Goal: Use online tool/utility

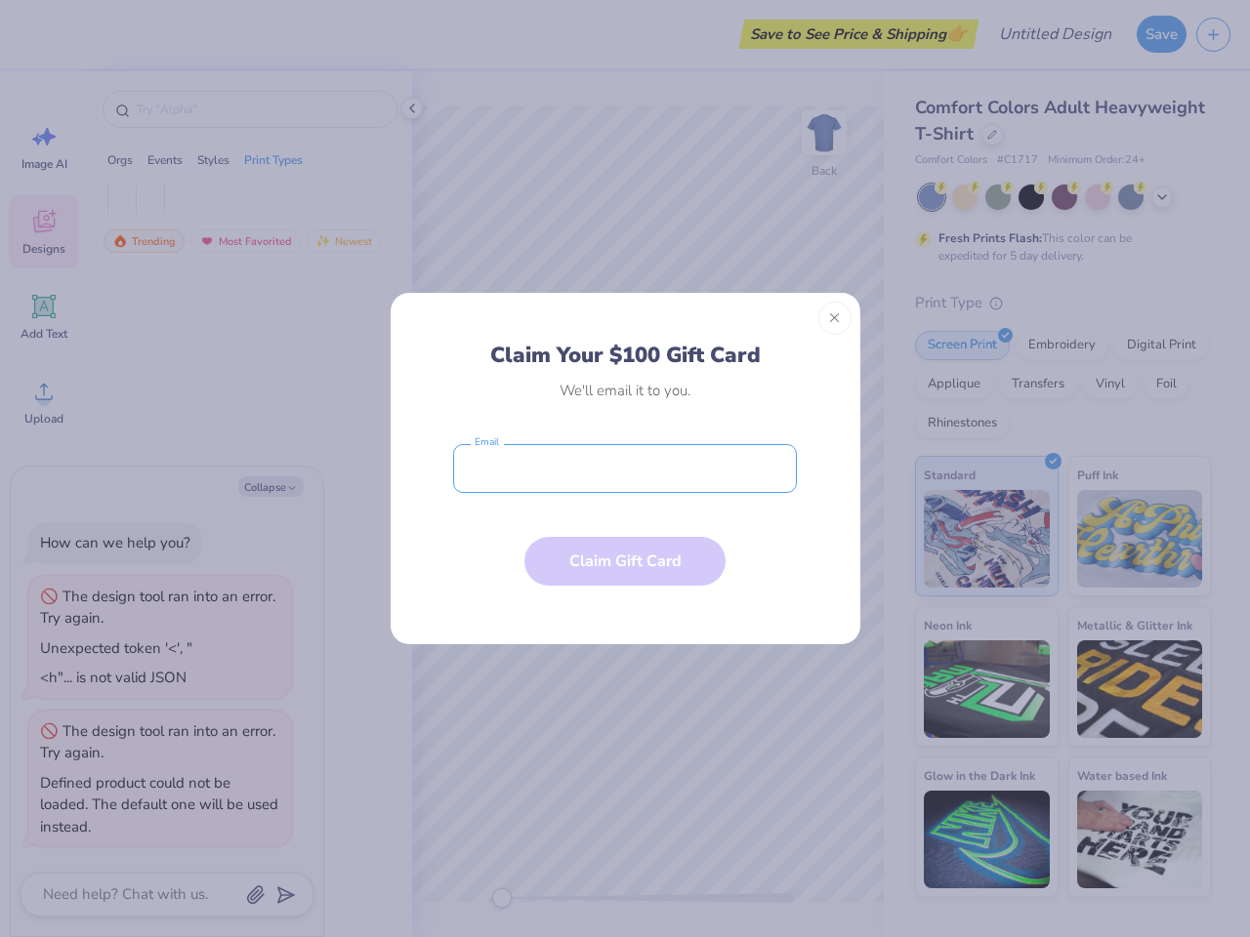
type textarea "x"
click at [625, 469] on input "email" at bounding box center [625, 468] width 344 height 49
click at [835, 318] on button "Close" at bounding box center [834, 318] width 33 height 33
